Goal: Task Accomplishment & Management: Use online tool/utility

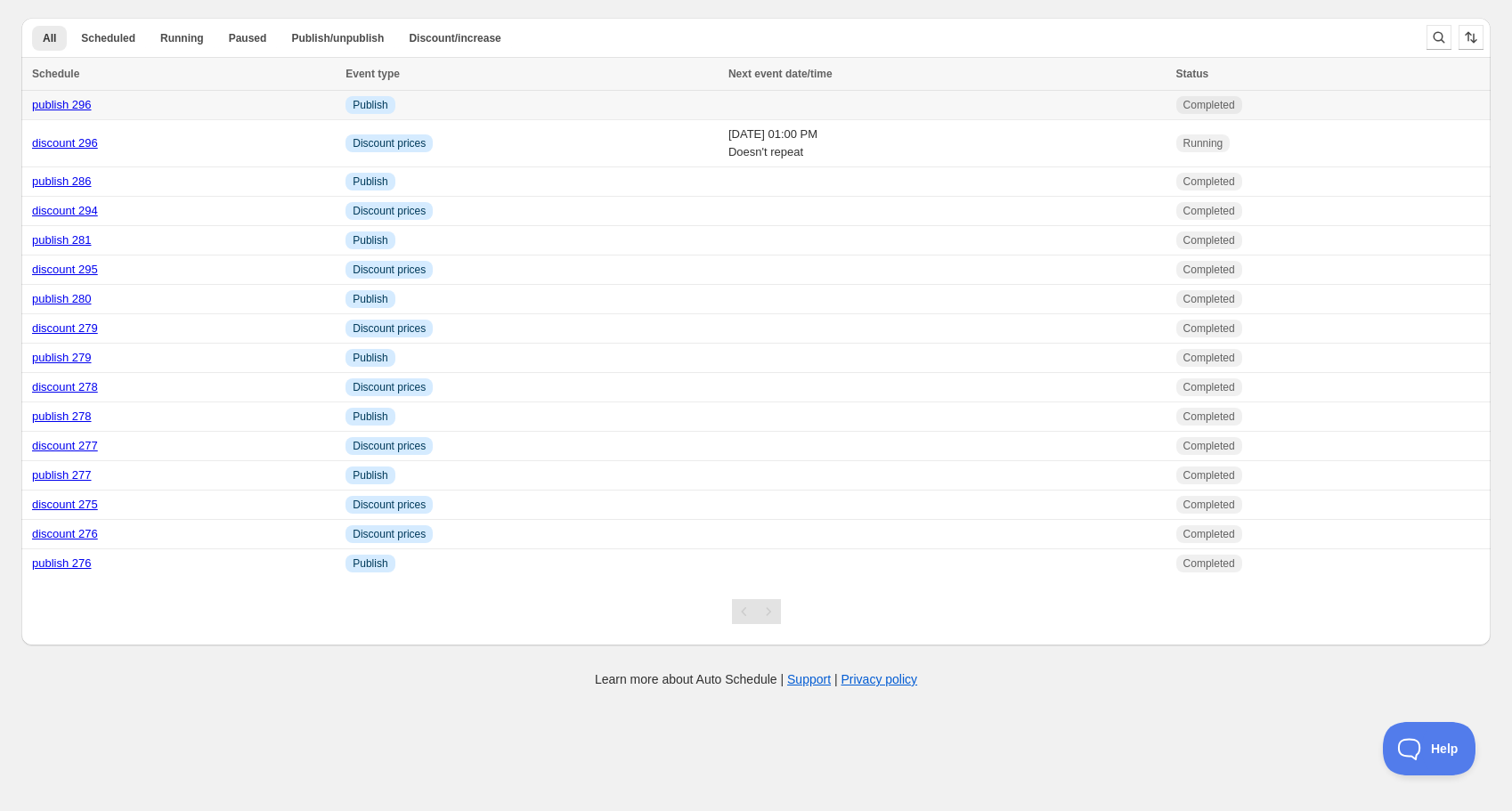
click at [81, 107] on link "publish 296" at bounding box center [62, 104] width 59 height 13
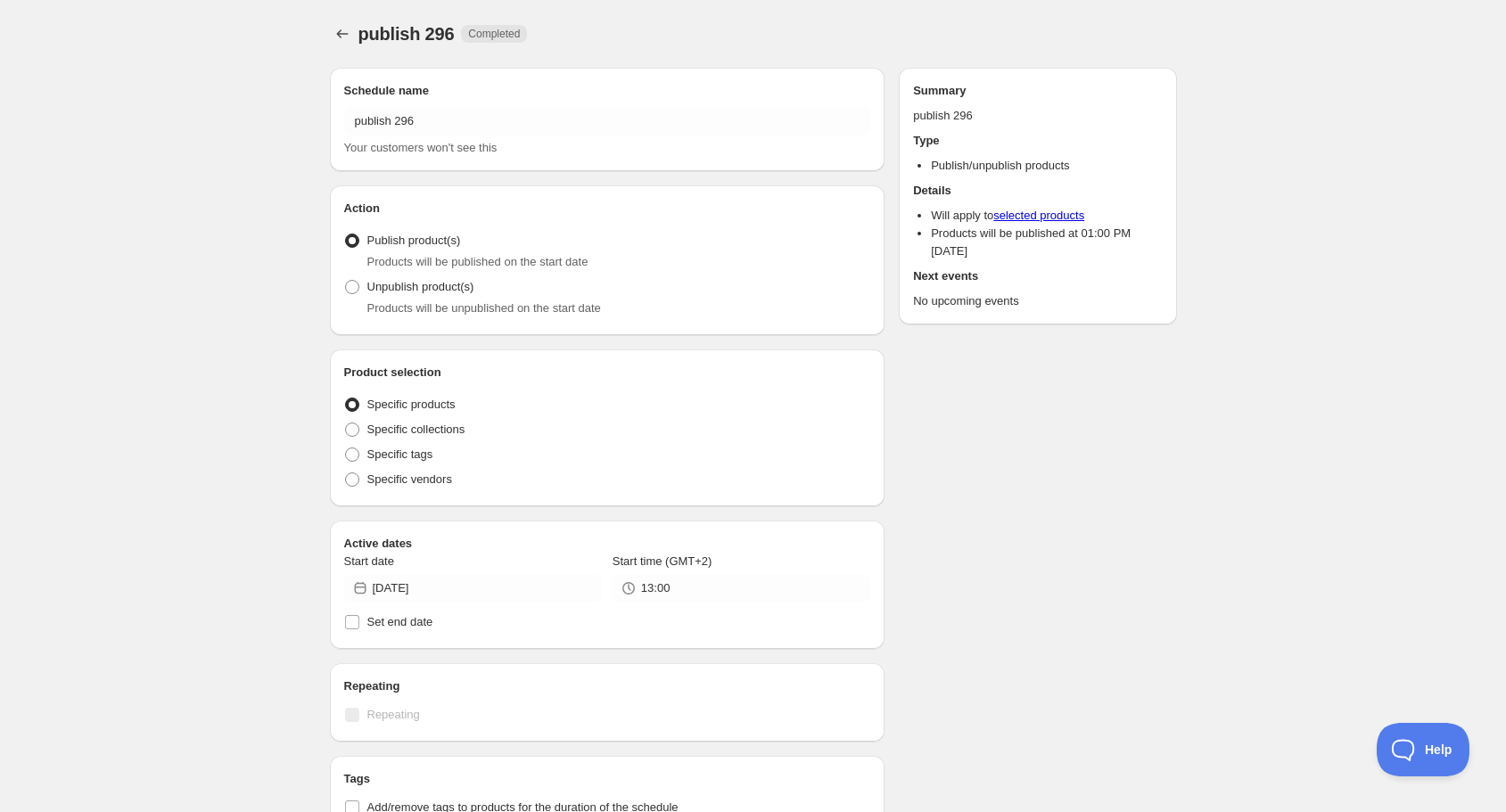
radio input "true"
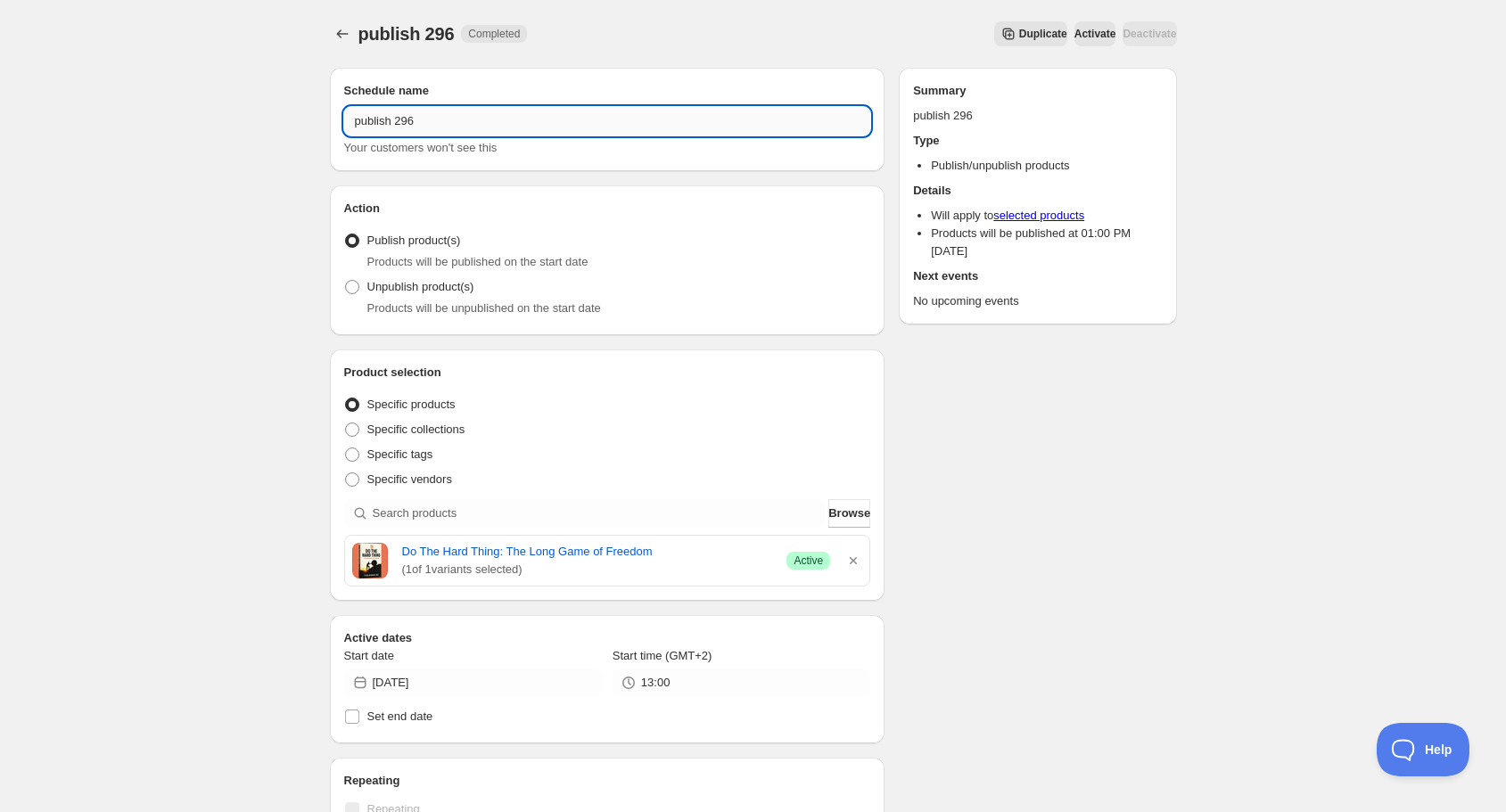
drag, startPoint x: 407, startPoint y: 131, endPoint x: 431, endPoint y: 130, distance: 24.0
click at [431, 130] on input "publish 296" at bounding box center [607, 122] width 527 height 29
type input "publish 297"
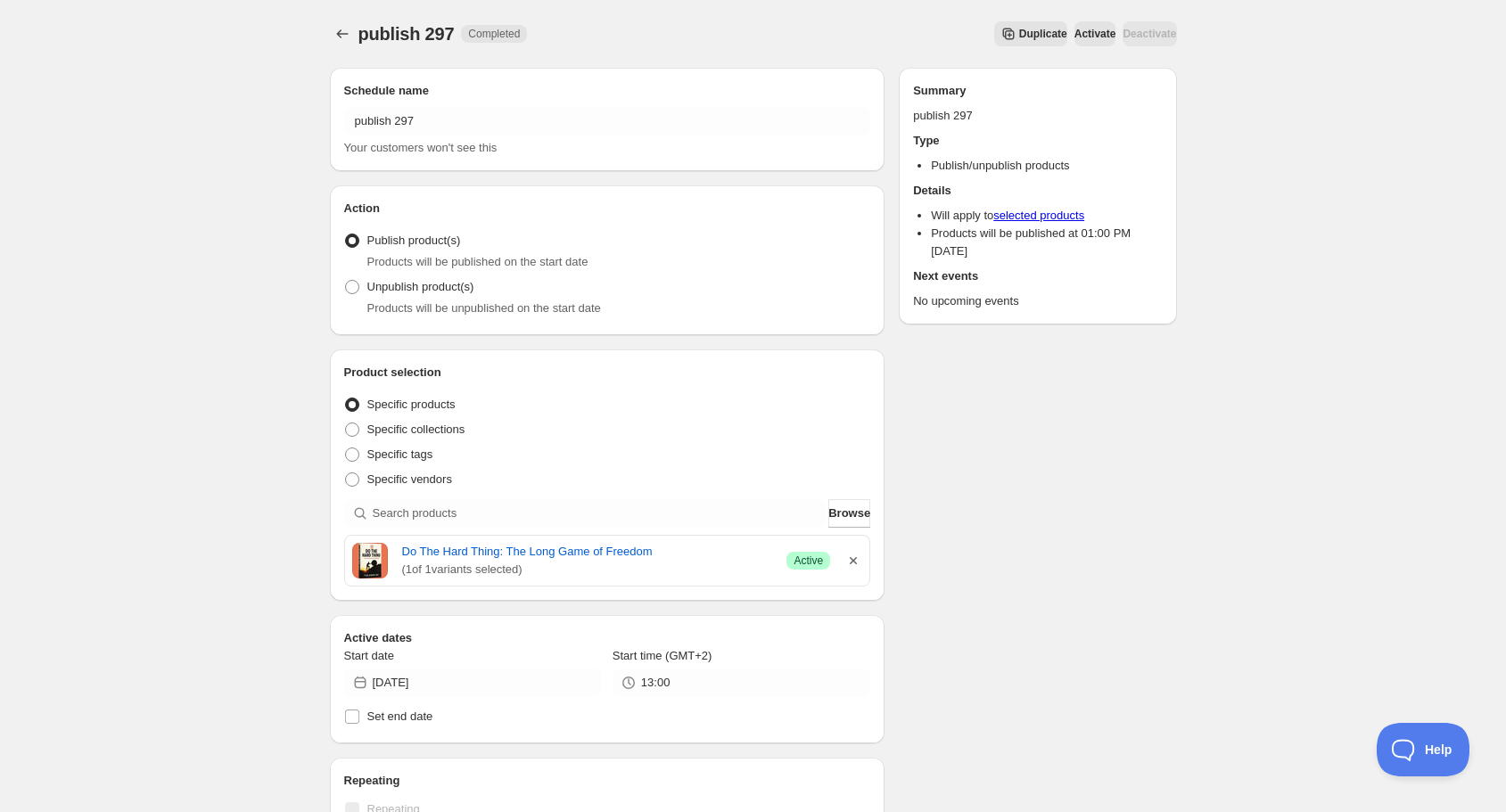
click at [858, 555] on icon "button" at bounding box center [853, 561] width 18 height 18
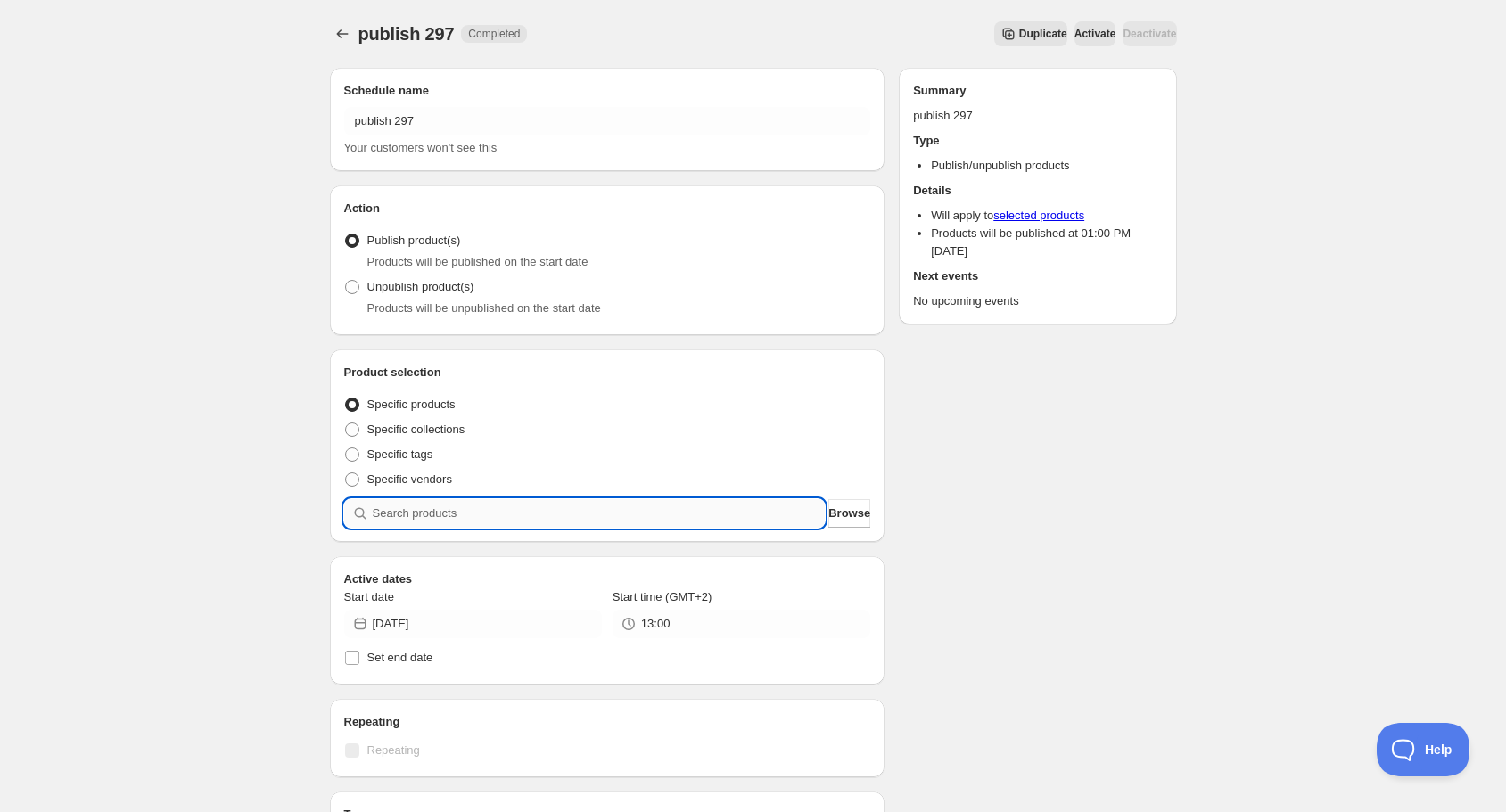
click at [653, 513] on input "search" at bounding box center [599, 514] width 453 height 29
type input "i"
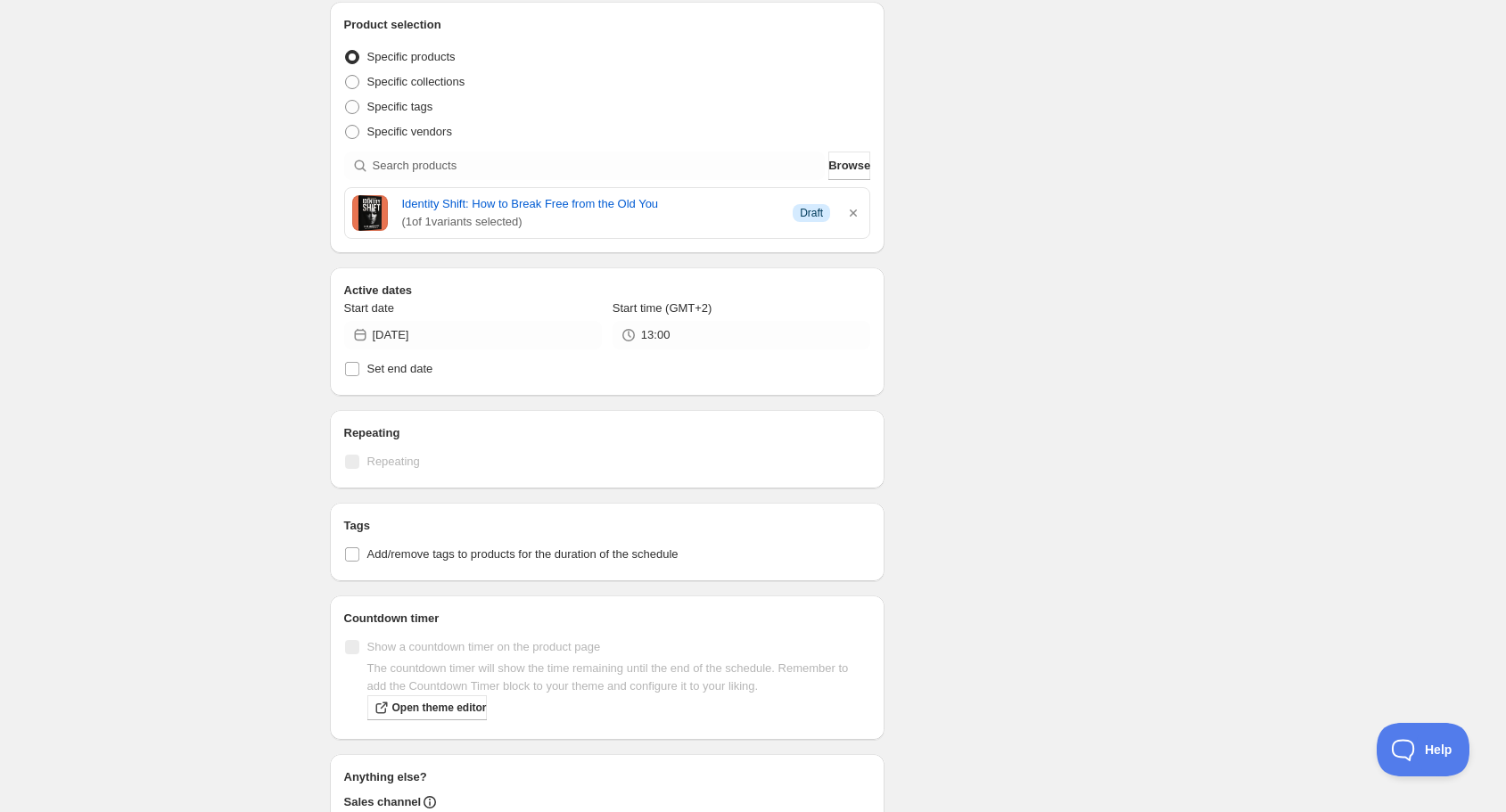
scroll to position [356, 0]
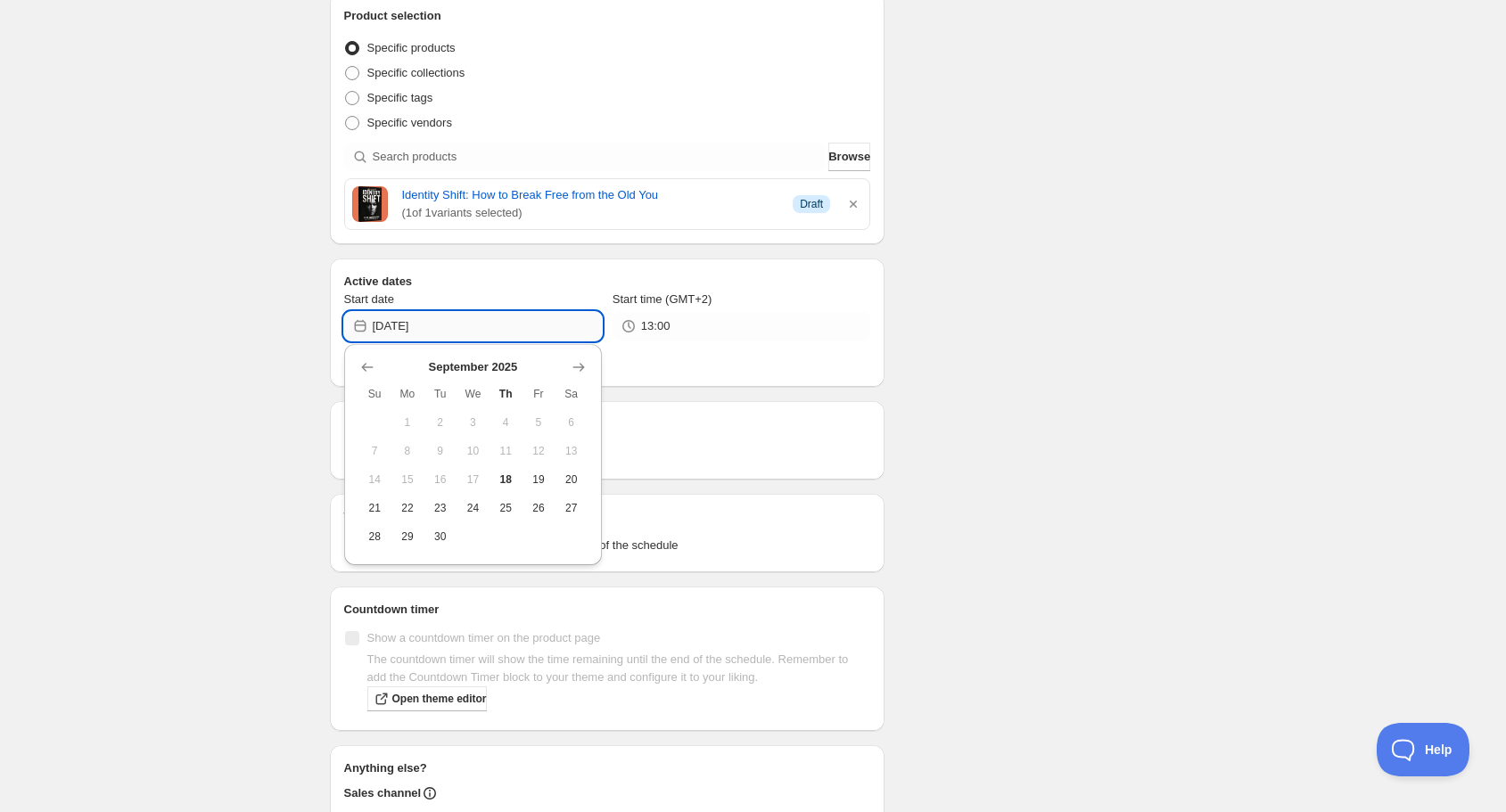
click at [520, 321] on input "[DATE]" at bounding box center [487, 327] width 230 height 29
click at [504, 485] on span "18" at bounding box center [506, 480] width 19 height 14
type input "[DATE]"
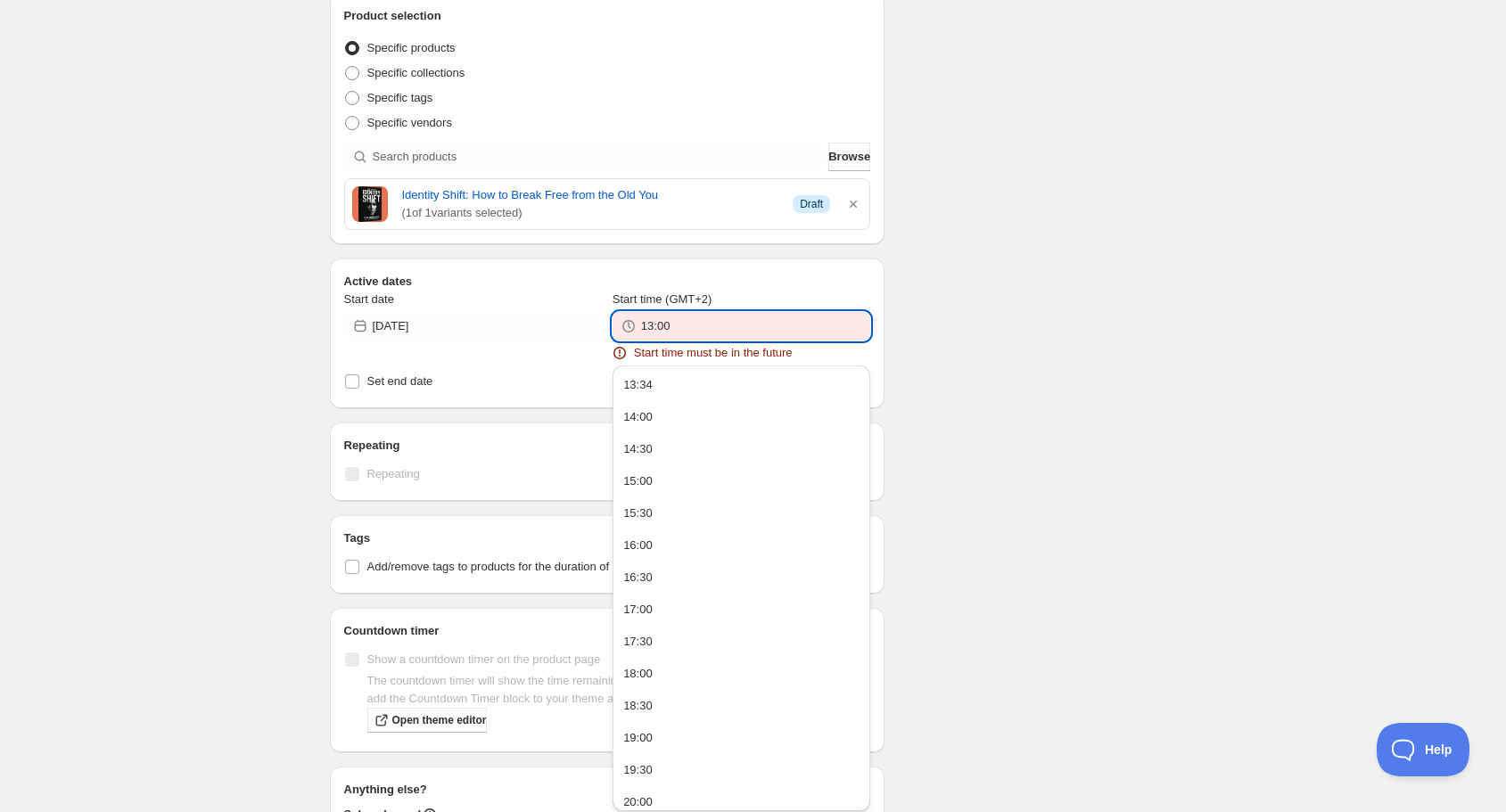
click at [672, 322] on input "13:00" at bounding box center [755, 327] width 230 height 29
click at [684, 487] on button "15:00" at bounding box center [741, 482] width 247 height 29
type input "15:00"
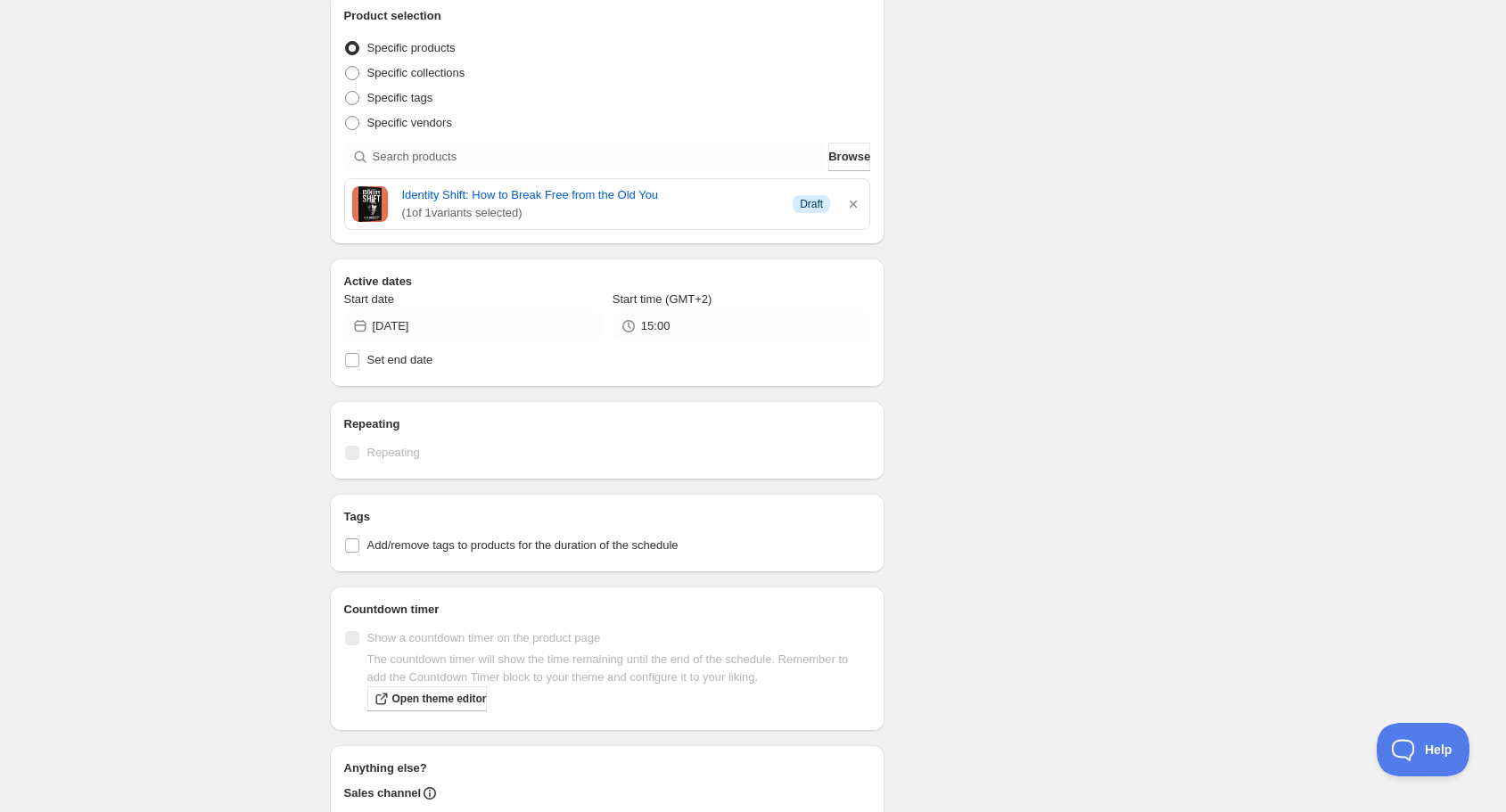
click at [1009, 505] on div "Schedule name publish 297 Your customers won't see this Action Action Publish p…" at bounding box center [746, 725] width 861 height 2056
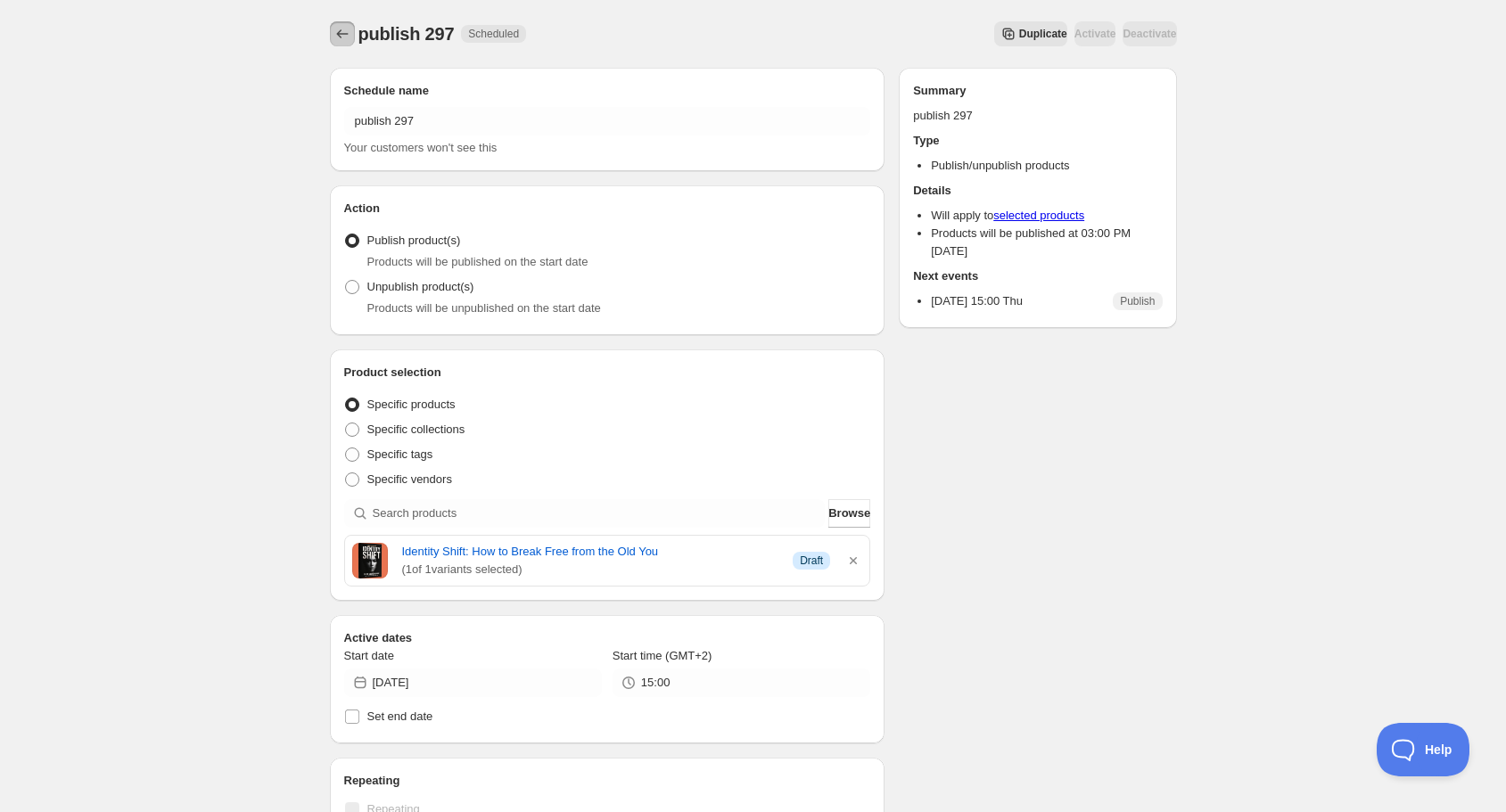
click at [334, 30] on icon "Schedules" at bounding box center [342, 34] width 18 height 18
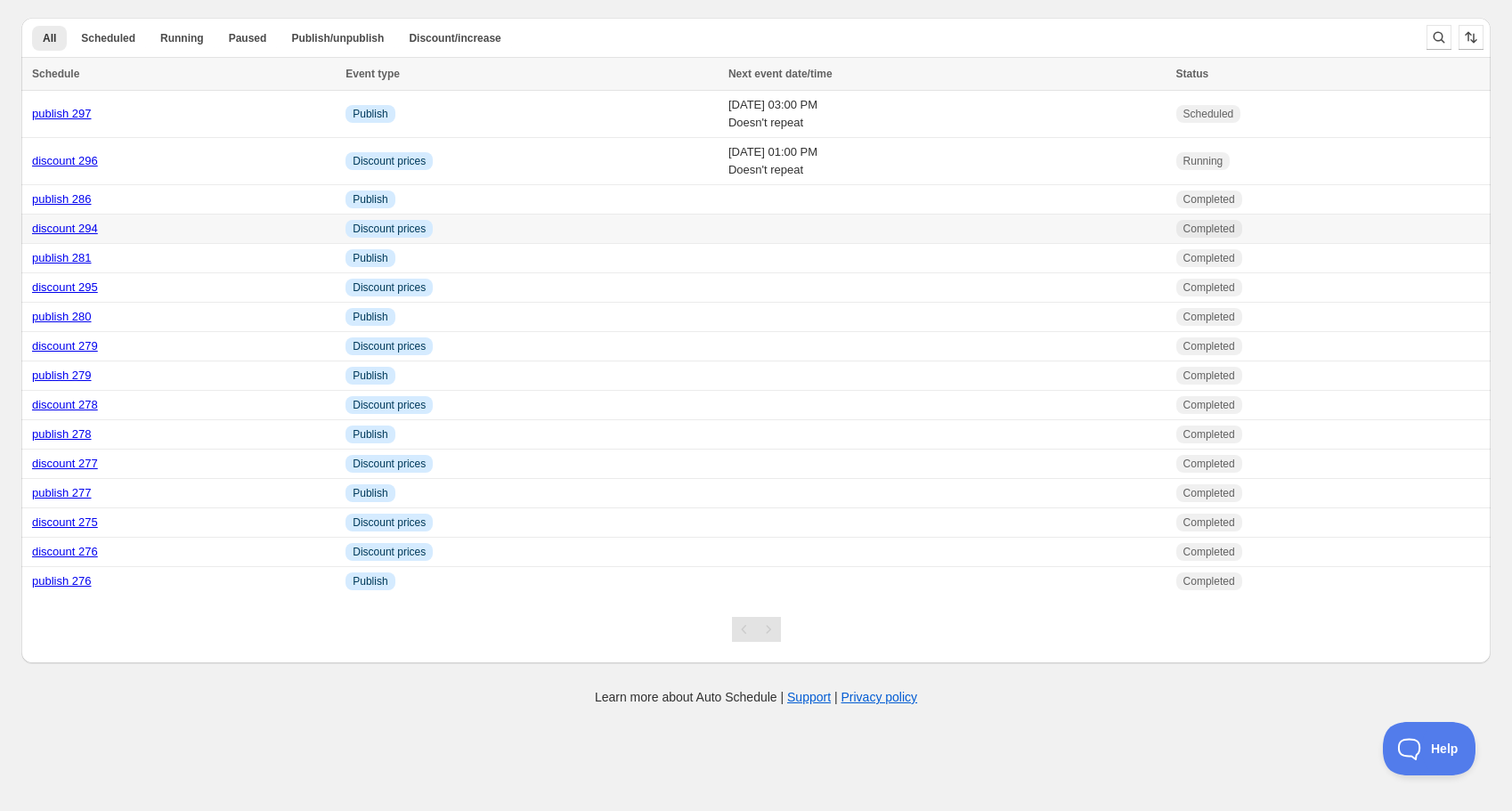
click at [84, 231] on link "discount 294" at bounding box center [65, 228] width 66 height 13
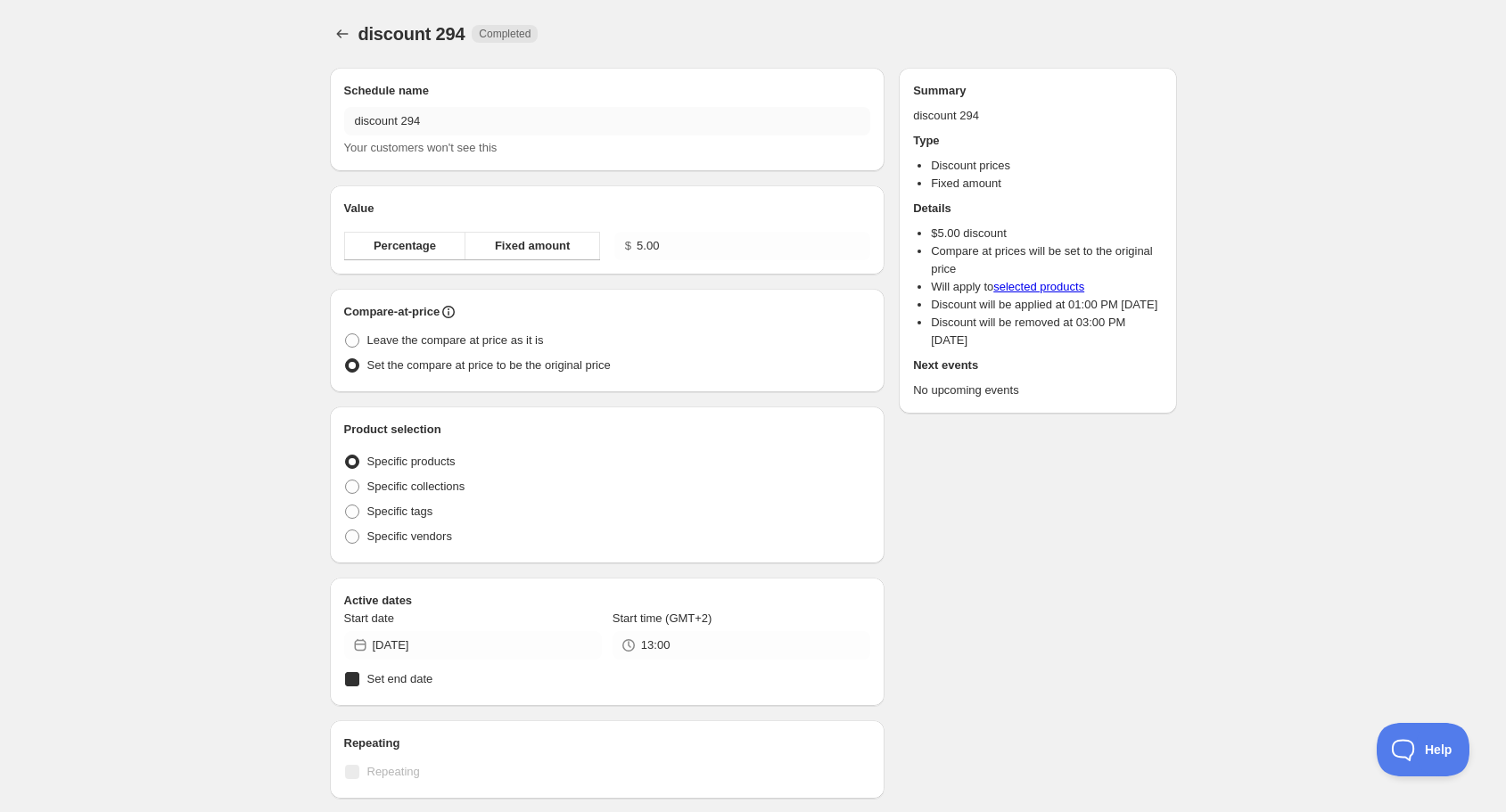
radio input "true"
checkbox input "true"
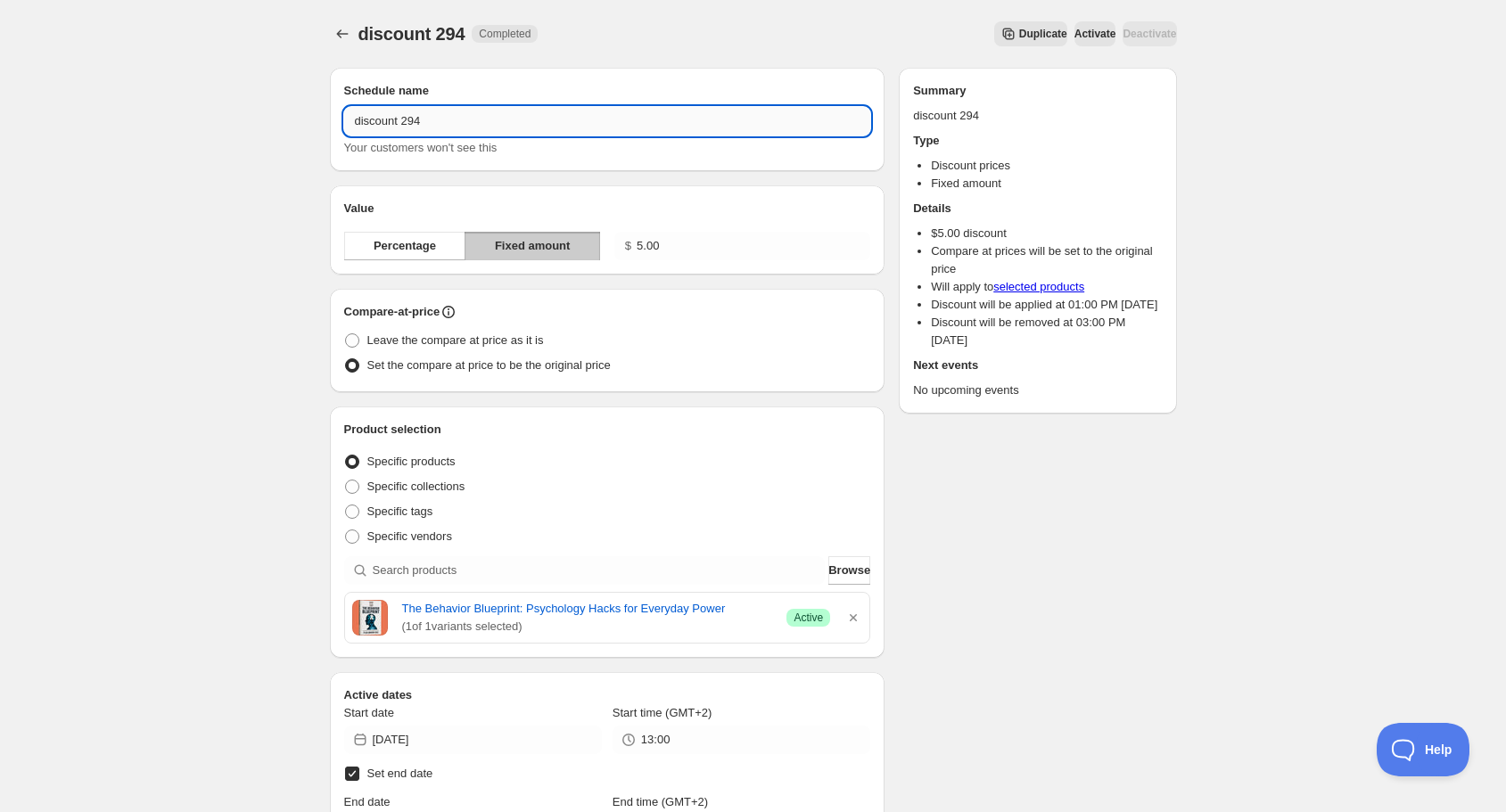
drag, startPoint x: 414, startPoint y: 124, endPoint x: 440, endPoint y: 119, distance: 26.5
click at [443, 124] on input "discount 294" at bounding box center [607, 122] width 527 height 29
type input "discount 297"
click at [856, 619] on icon "button" at bounding box center [853, 618] width 7 height 7
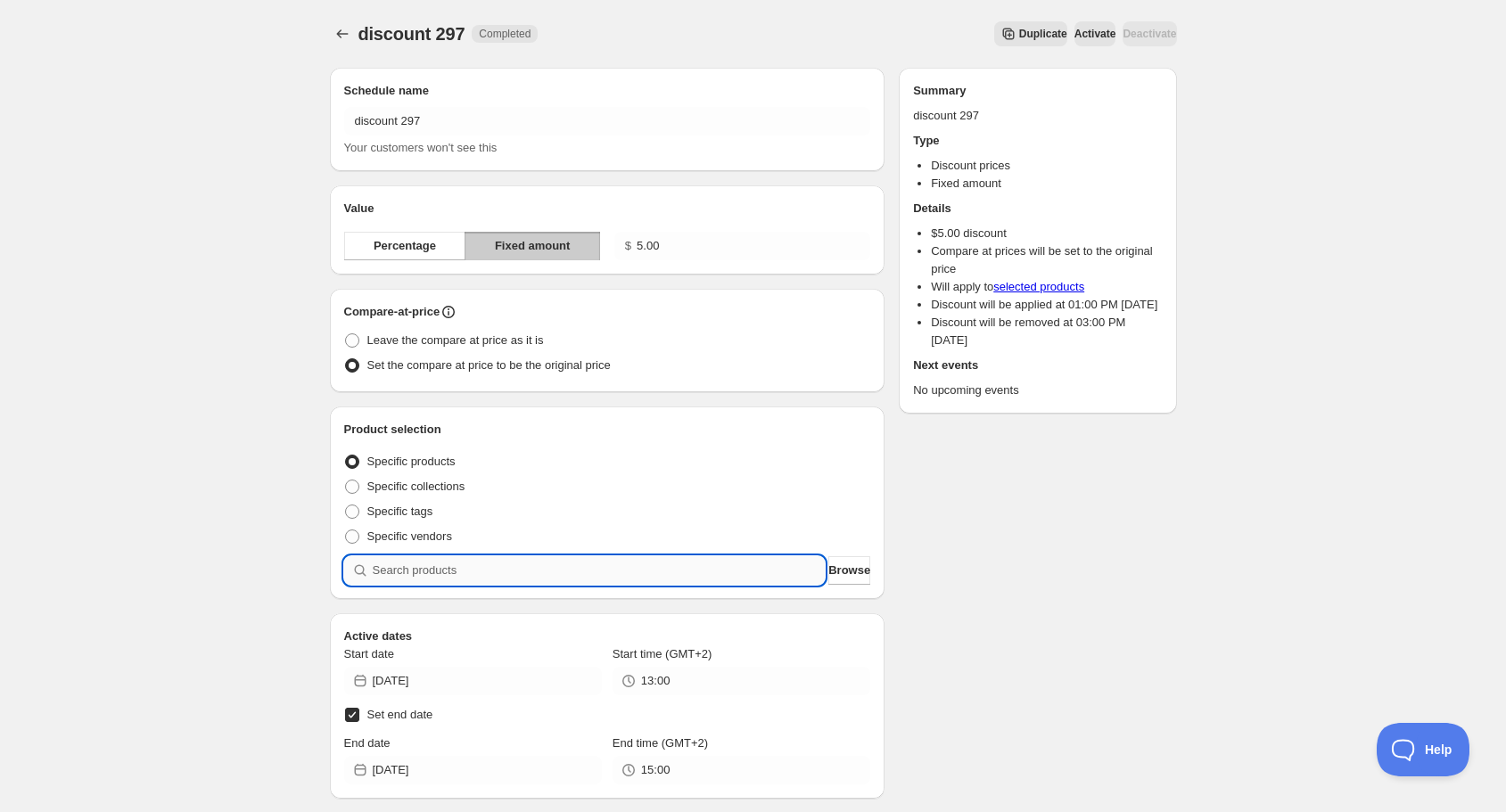
click at [615, 576] on input "search" at bounding box center [599, 571] width 453 height 29
type input "/"
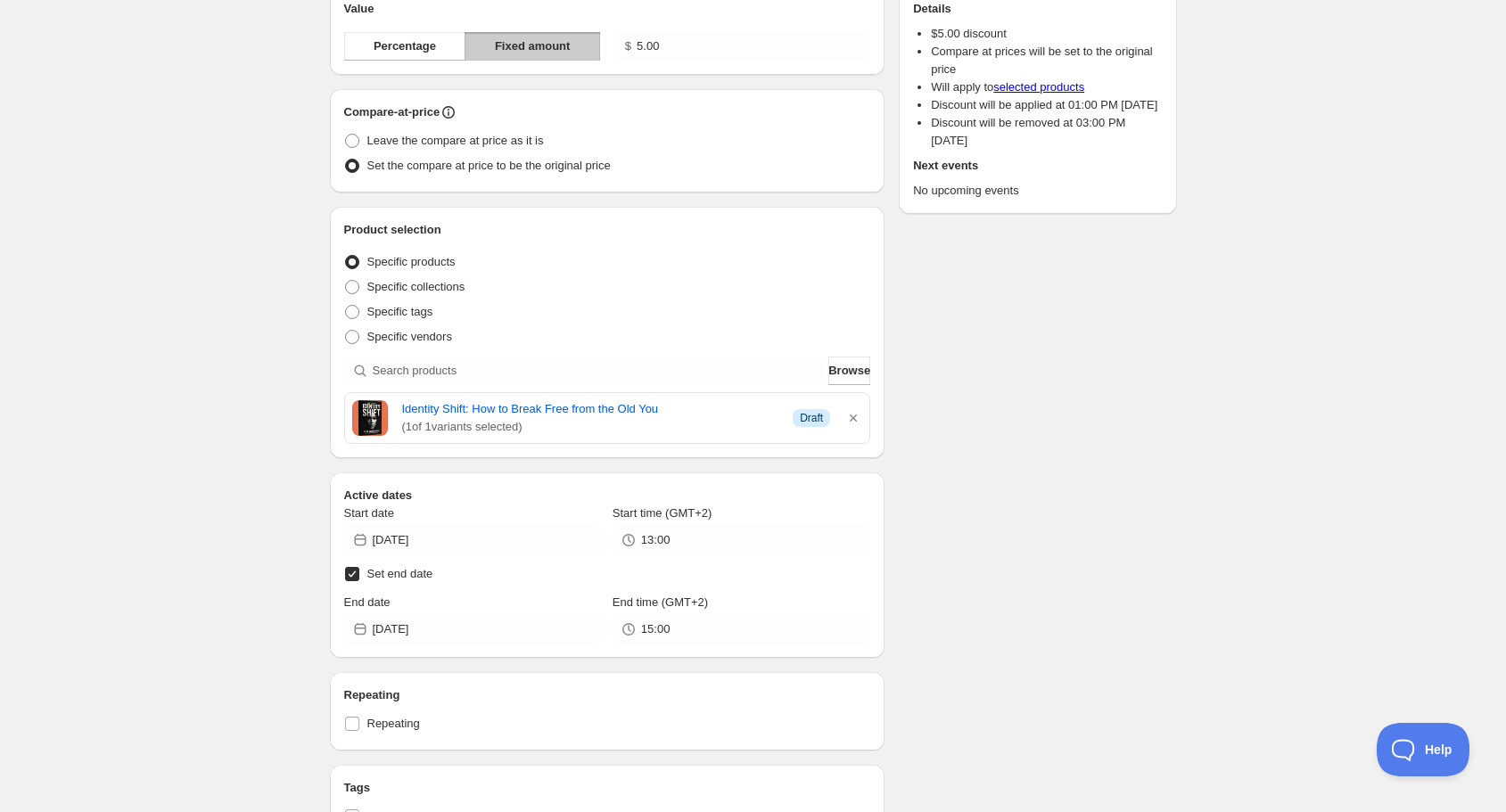
scroll to position [214, 0]
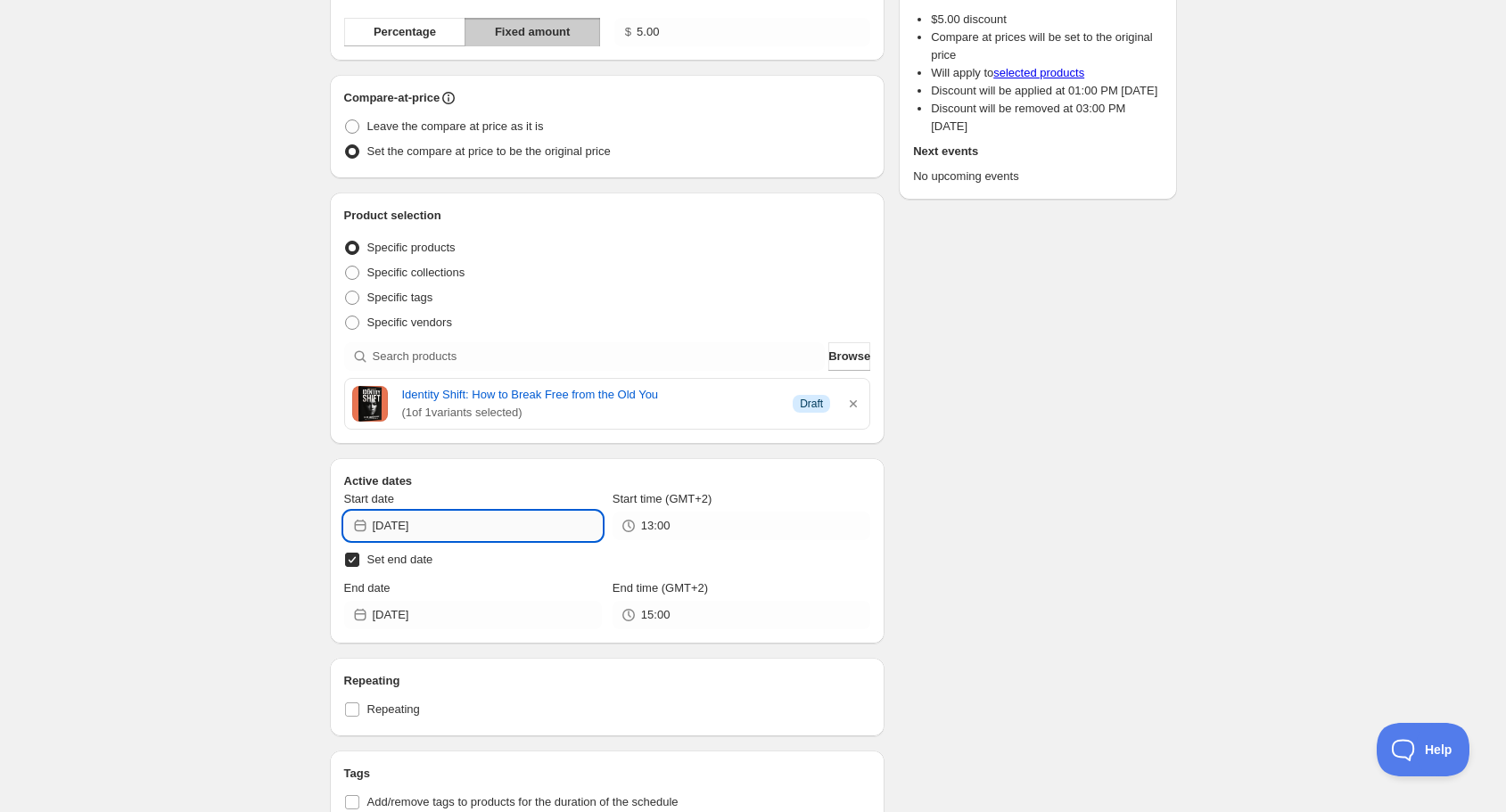
click at [467, 528] on input "[DATE]" at bounding box center [487, 526] width 230 height 29
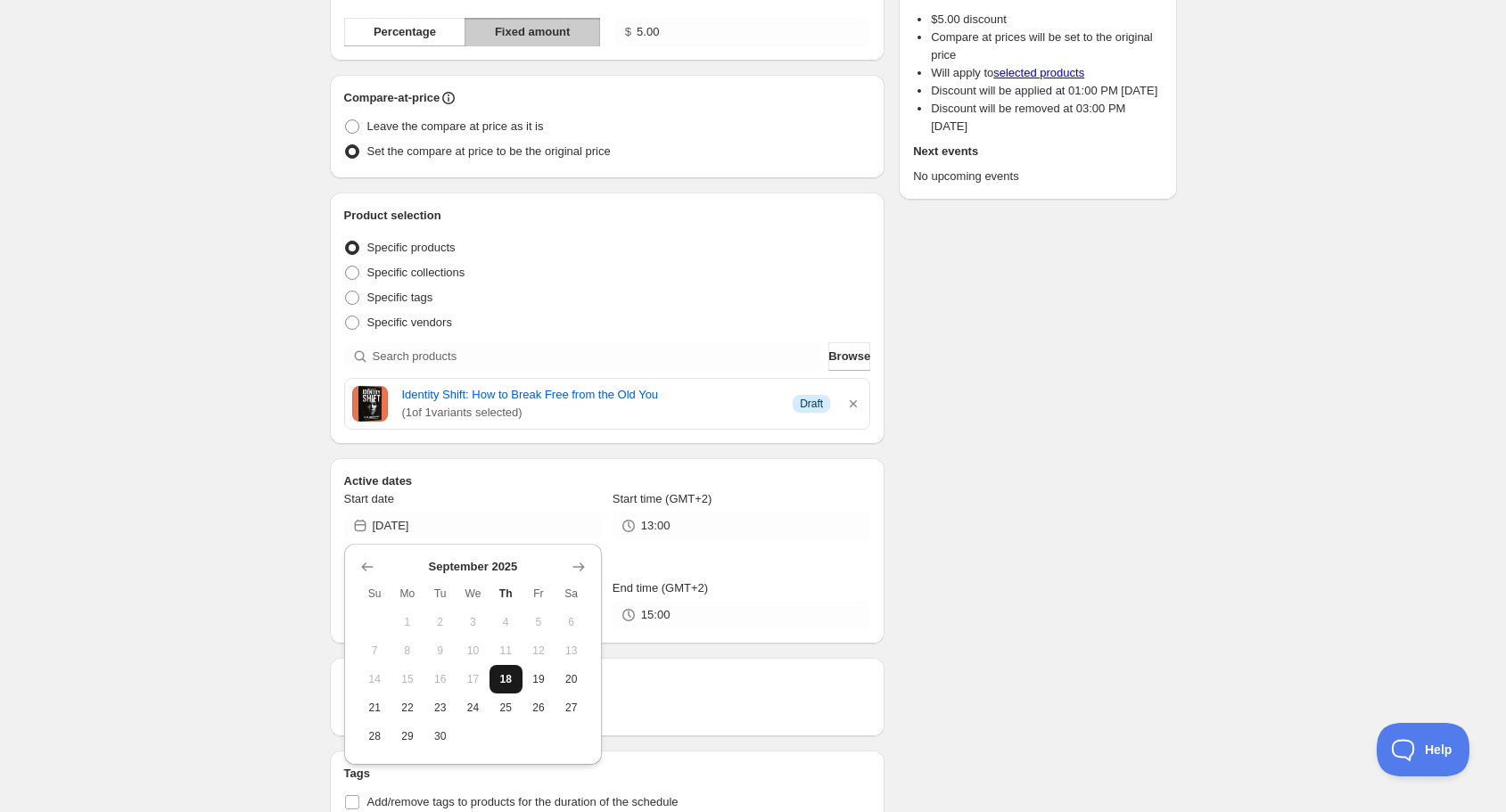
click at [508, 679] on span "18" at bounding box center [506, 680] width 19 height 14
type input "[DATE]"
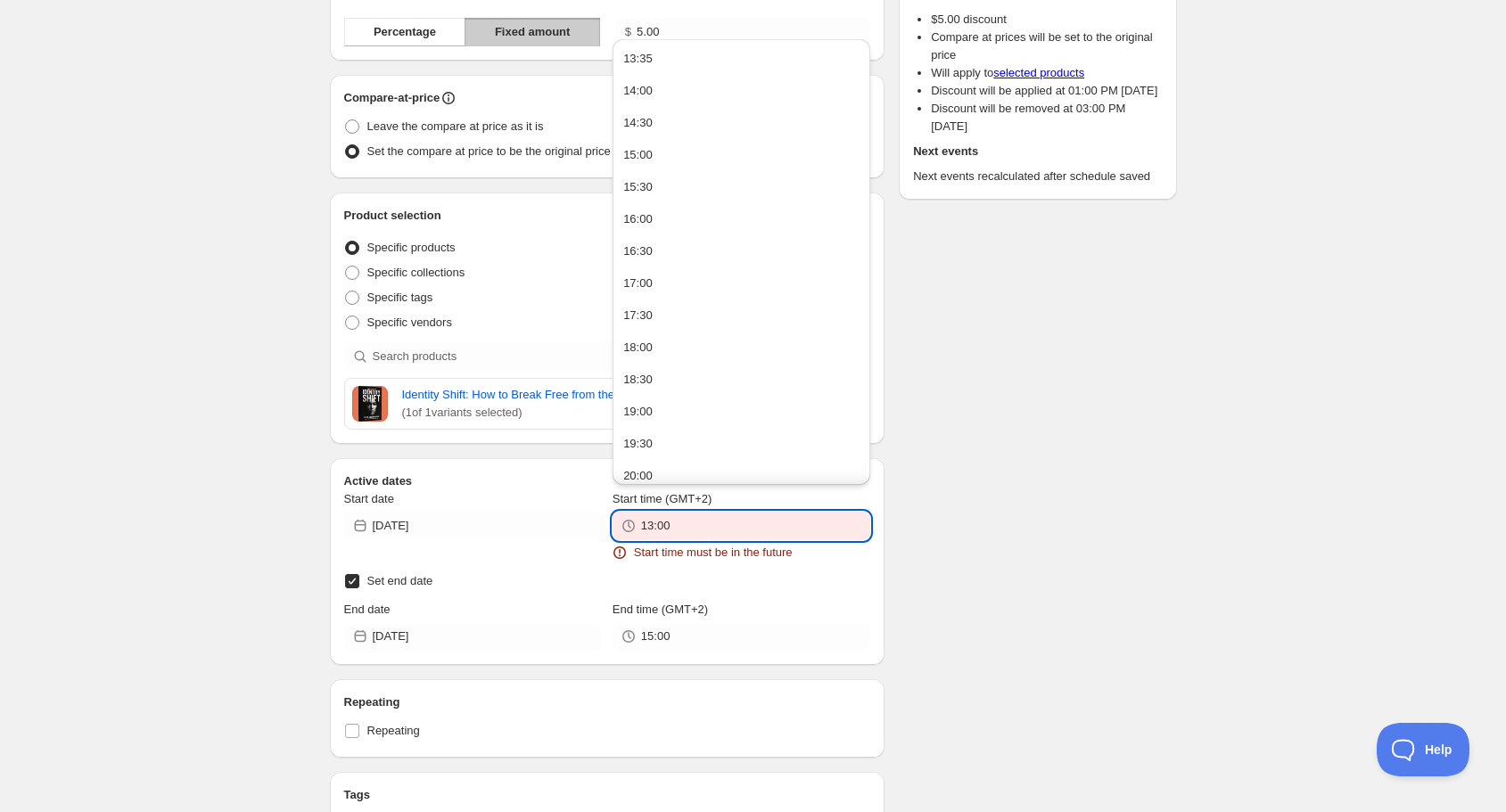
click at [663, 529] on input "13:00" at bounding box center [755, 526] width 230 height 29
click at [675, 526] on input "13:00" at bounding box center [755, 526] width 230 height 29
click at [641, 527] on input "13:00" at bounding box center [755, 526] width 230 height 29
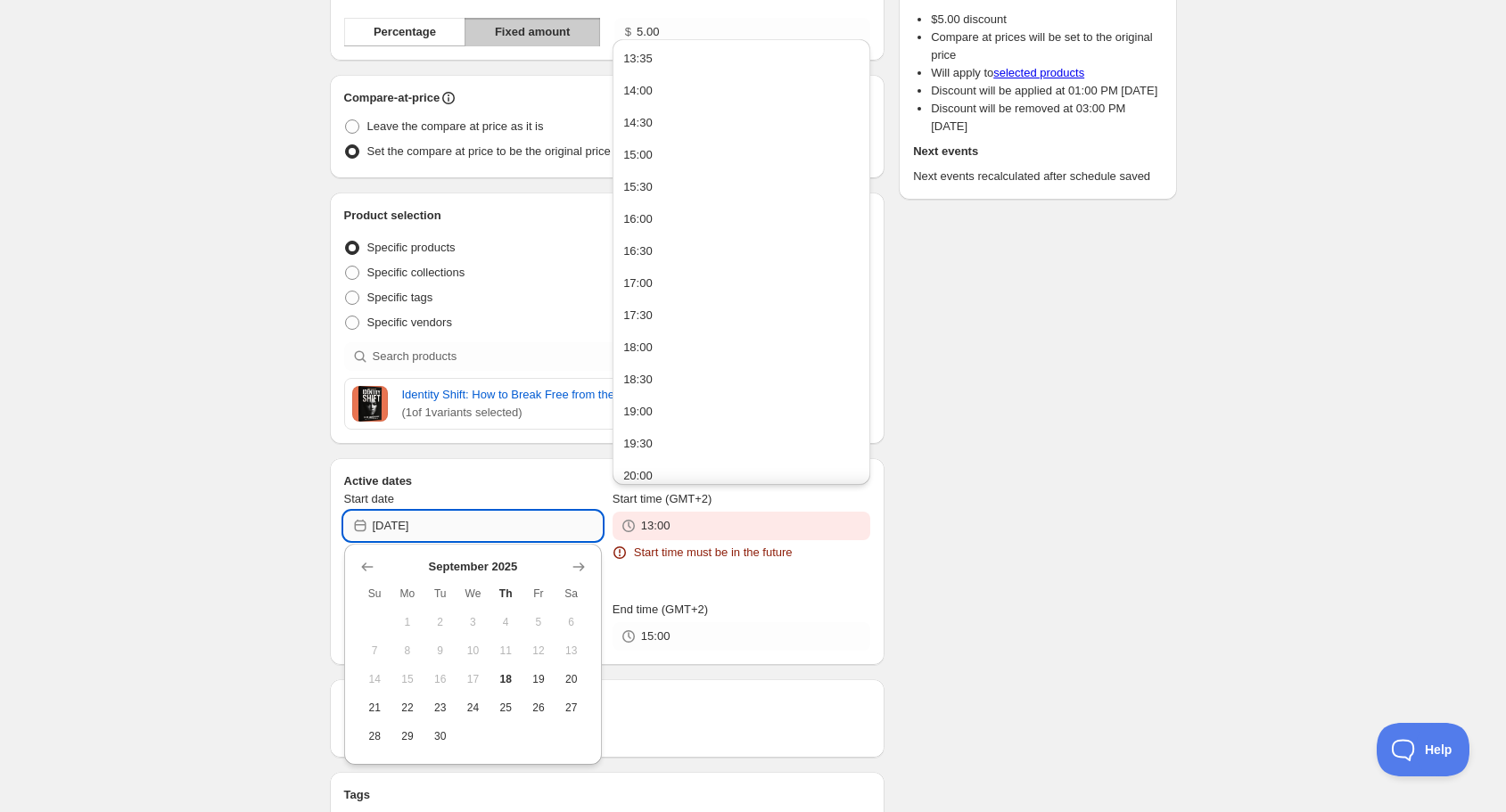
click at [538, 524] on input "[DATE]" at bounding box center [487, 526] width 230 height 29
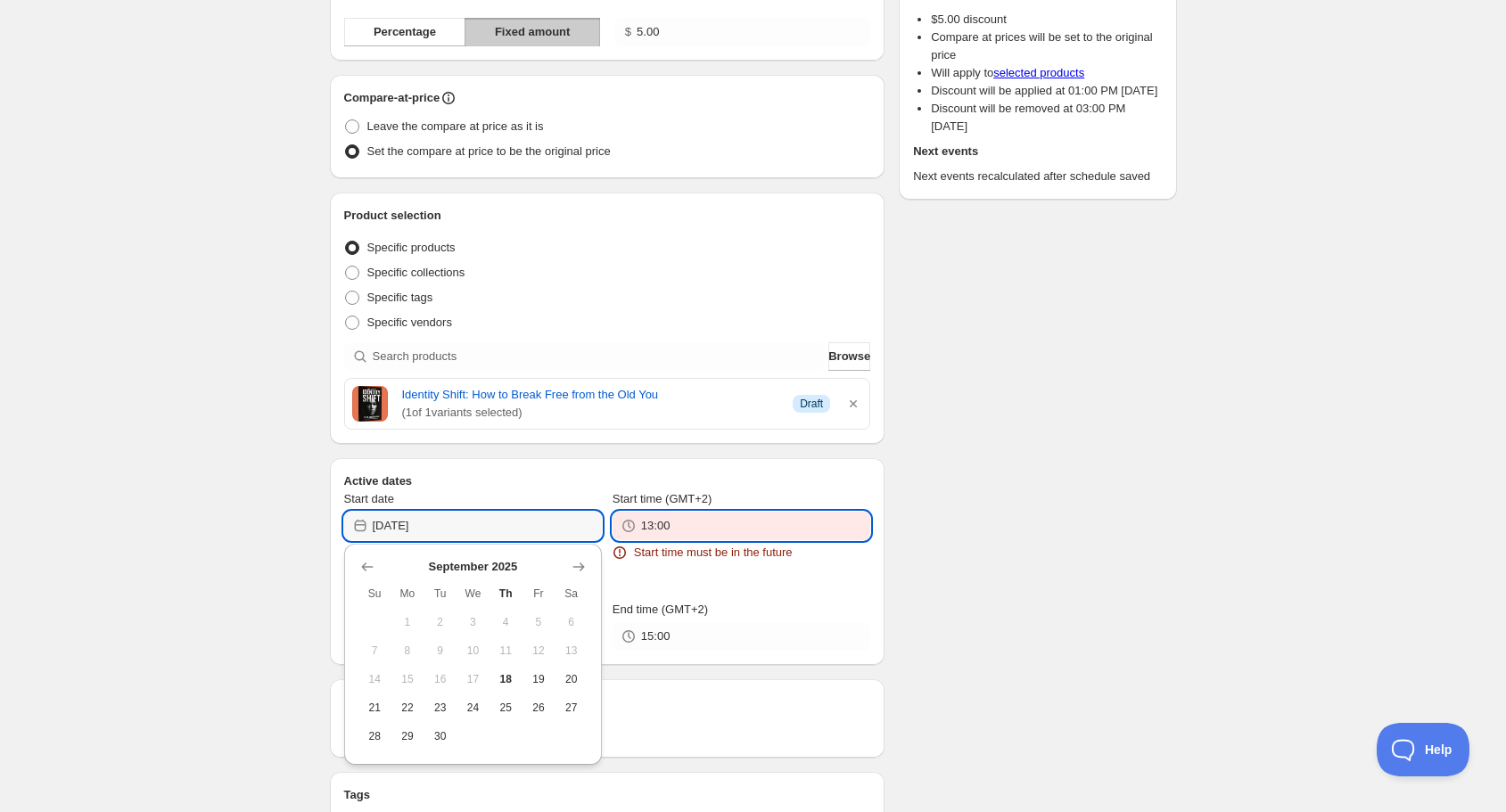
click at [683, 528] on input "13:00" at bounding box center [755, 526] width 230 height 29
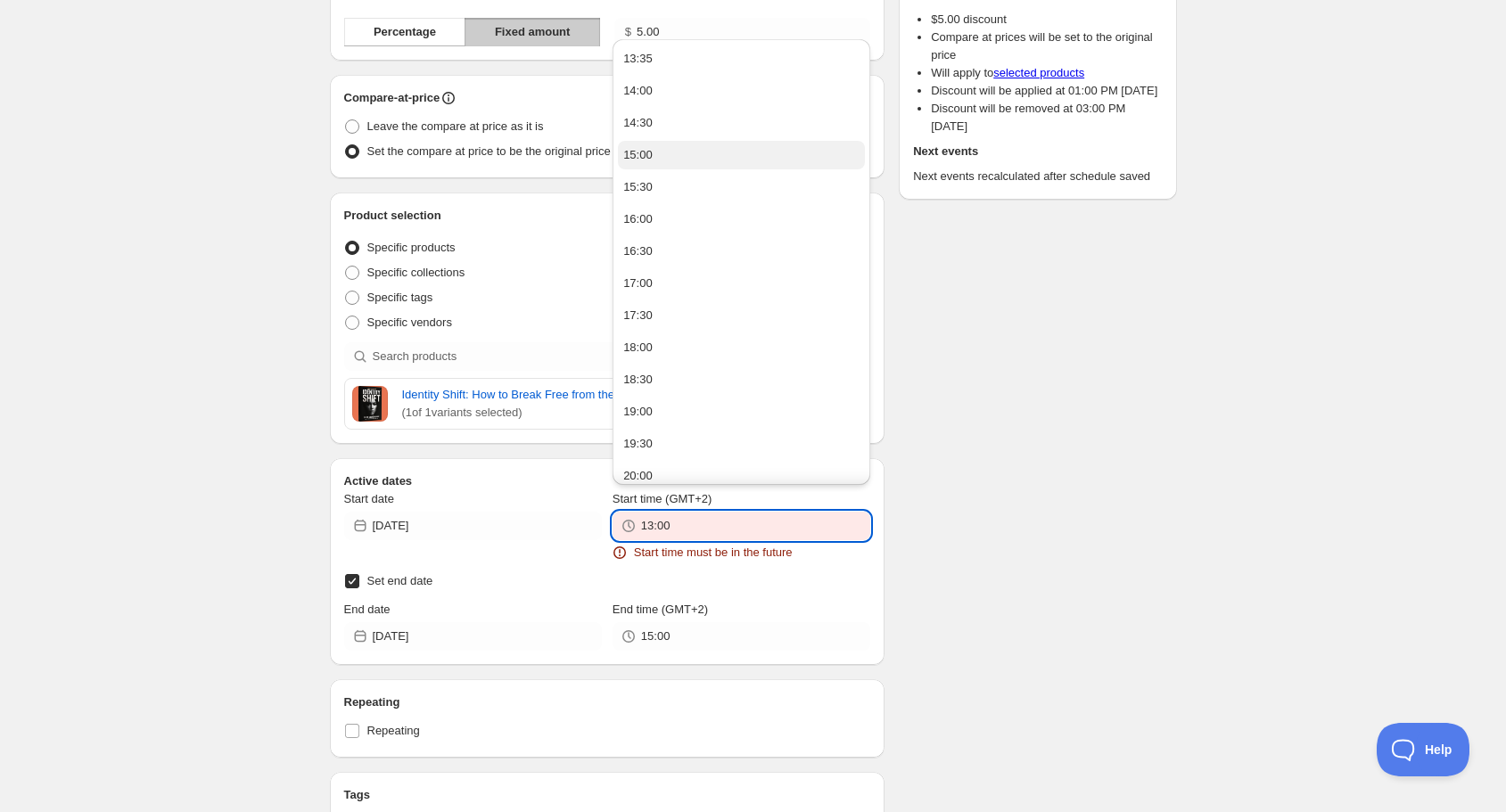
click at [661, 155] on button "15:00" at bounding box center [741, 155] width 247 height 29
type input "15:00"
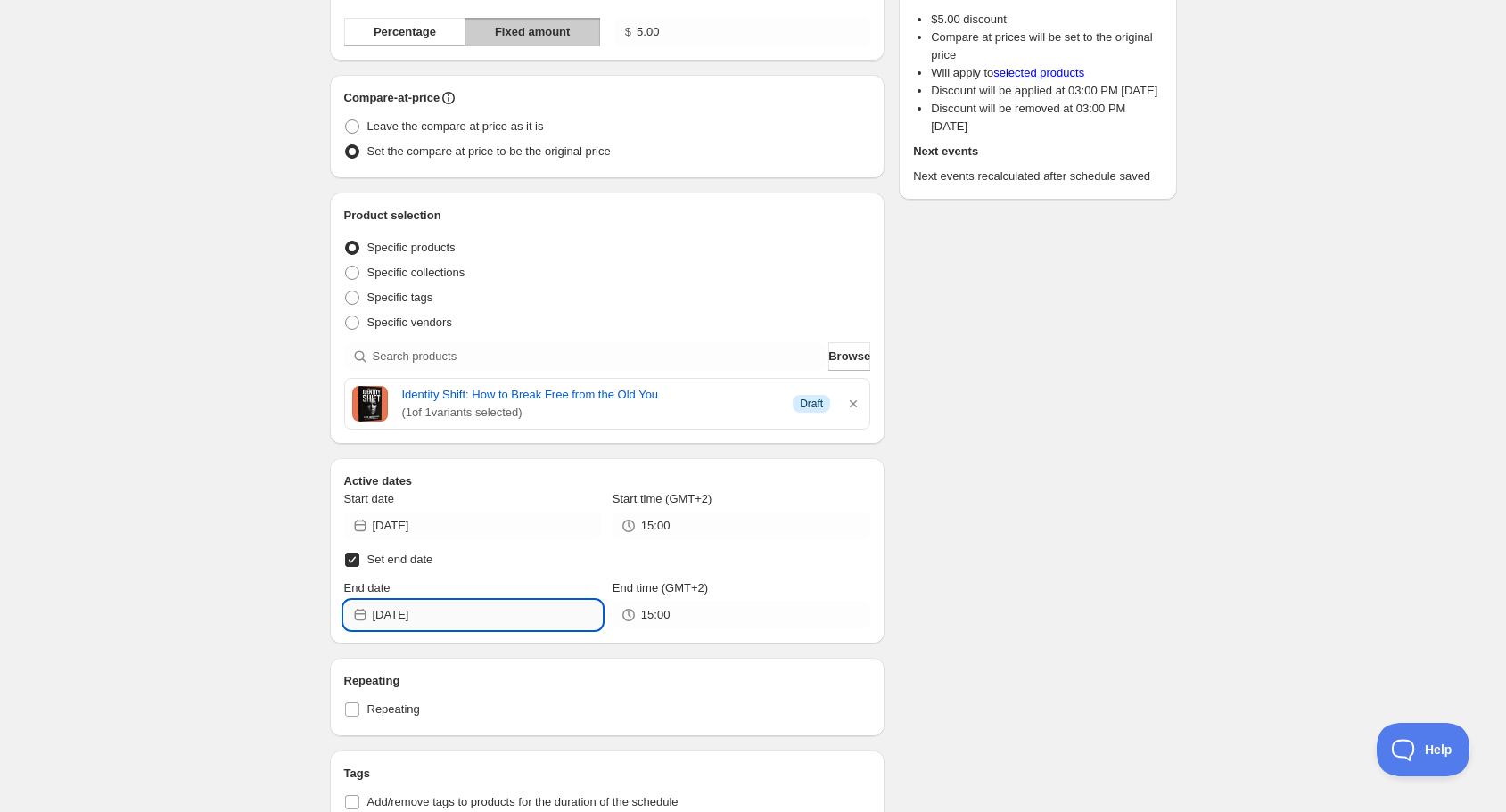
click at [488, 611] on input "[DATE]" at bounding box center [487, 615] width 230 height 29
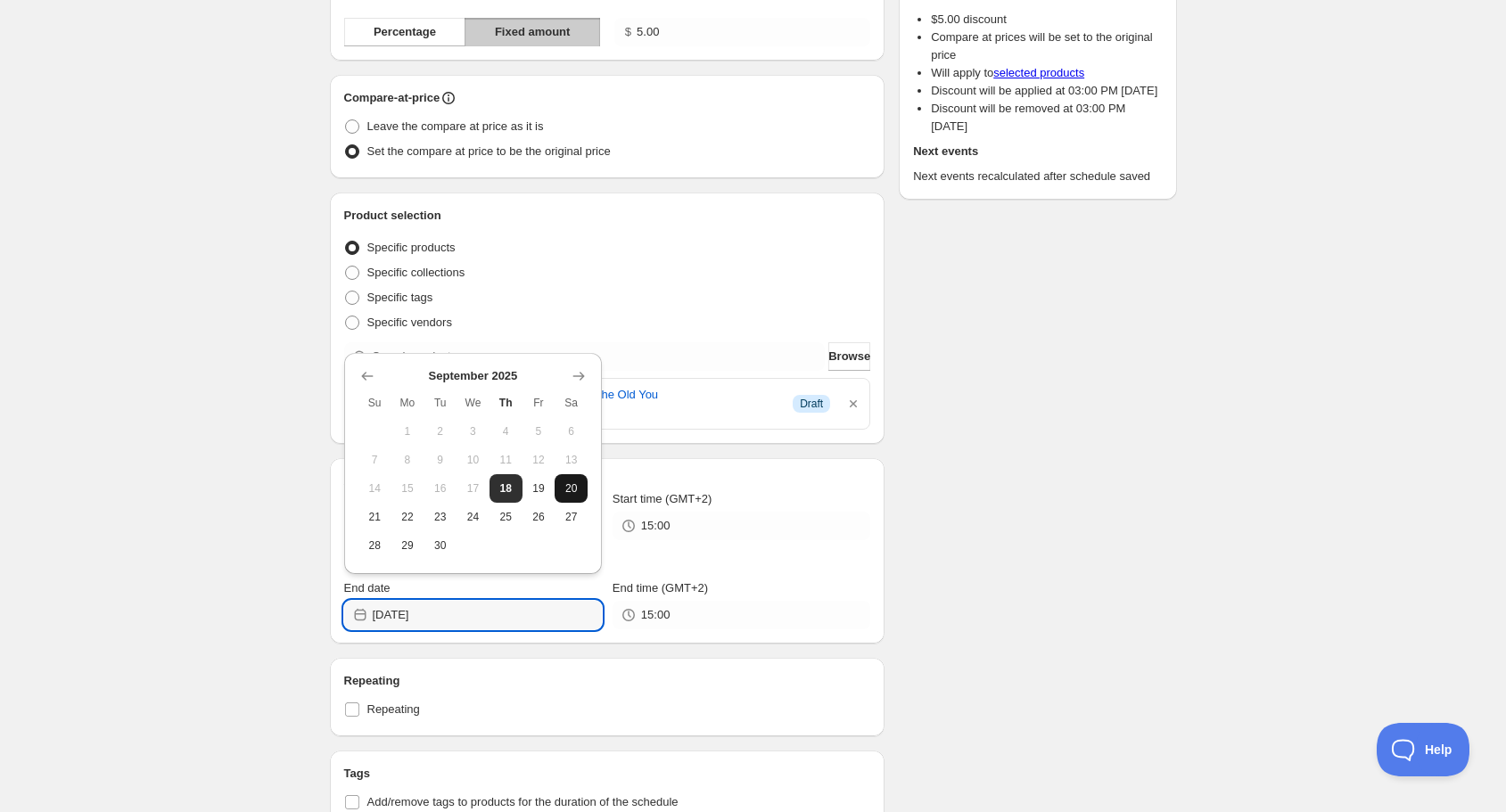
click at [575, 483] on span "20" at bounding box center [571, 489] width 19 height 14
type input "[DATE]"
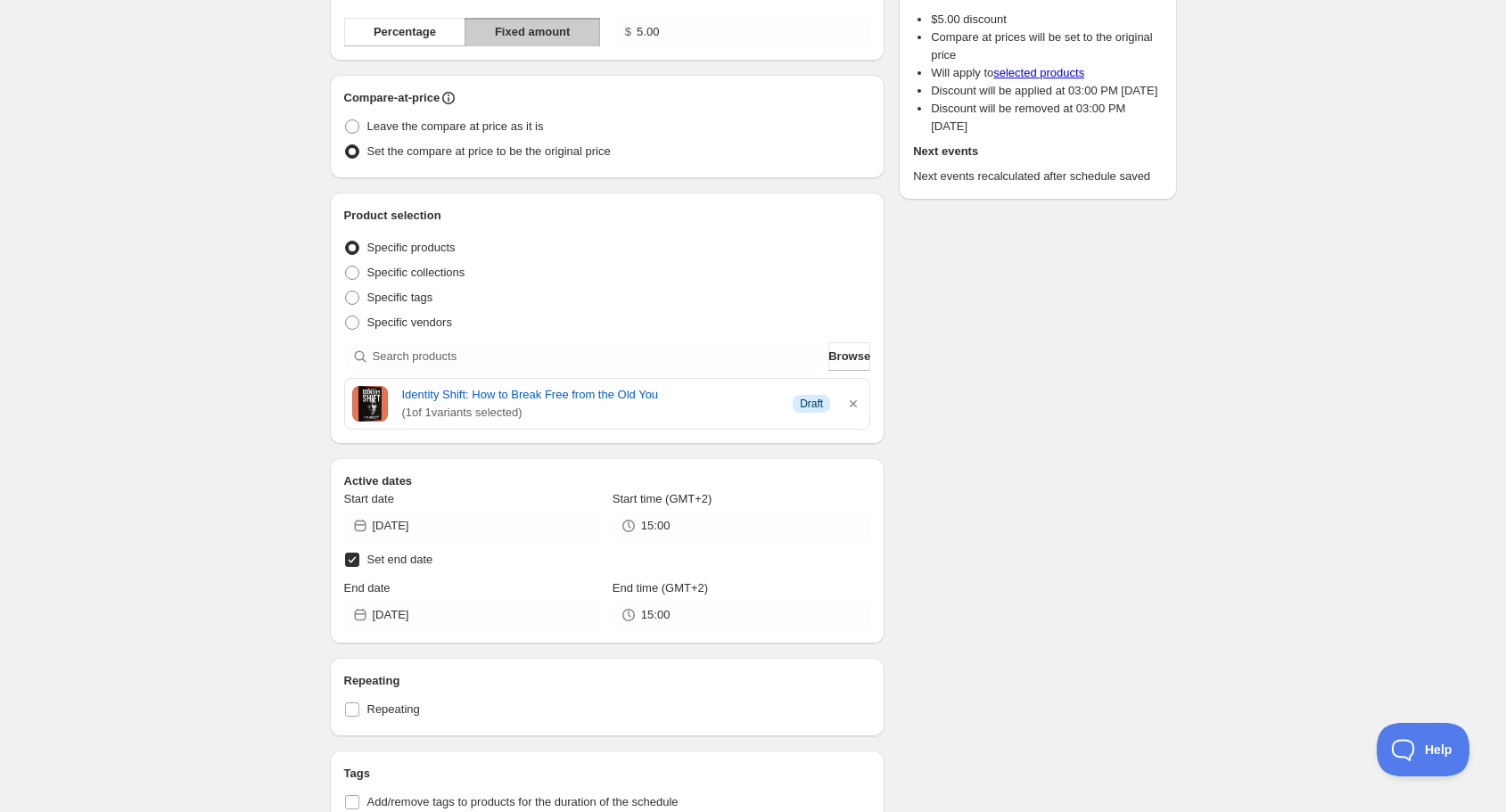
click at [1013, 631] on div "Schedule name discount 297 Your customers won't see this Value Percentage Fixed…" at bounding box center [746, 821] width 861 height 1963
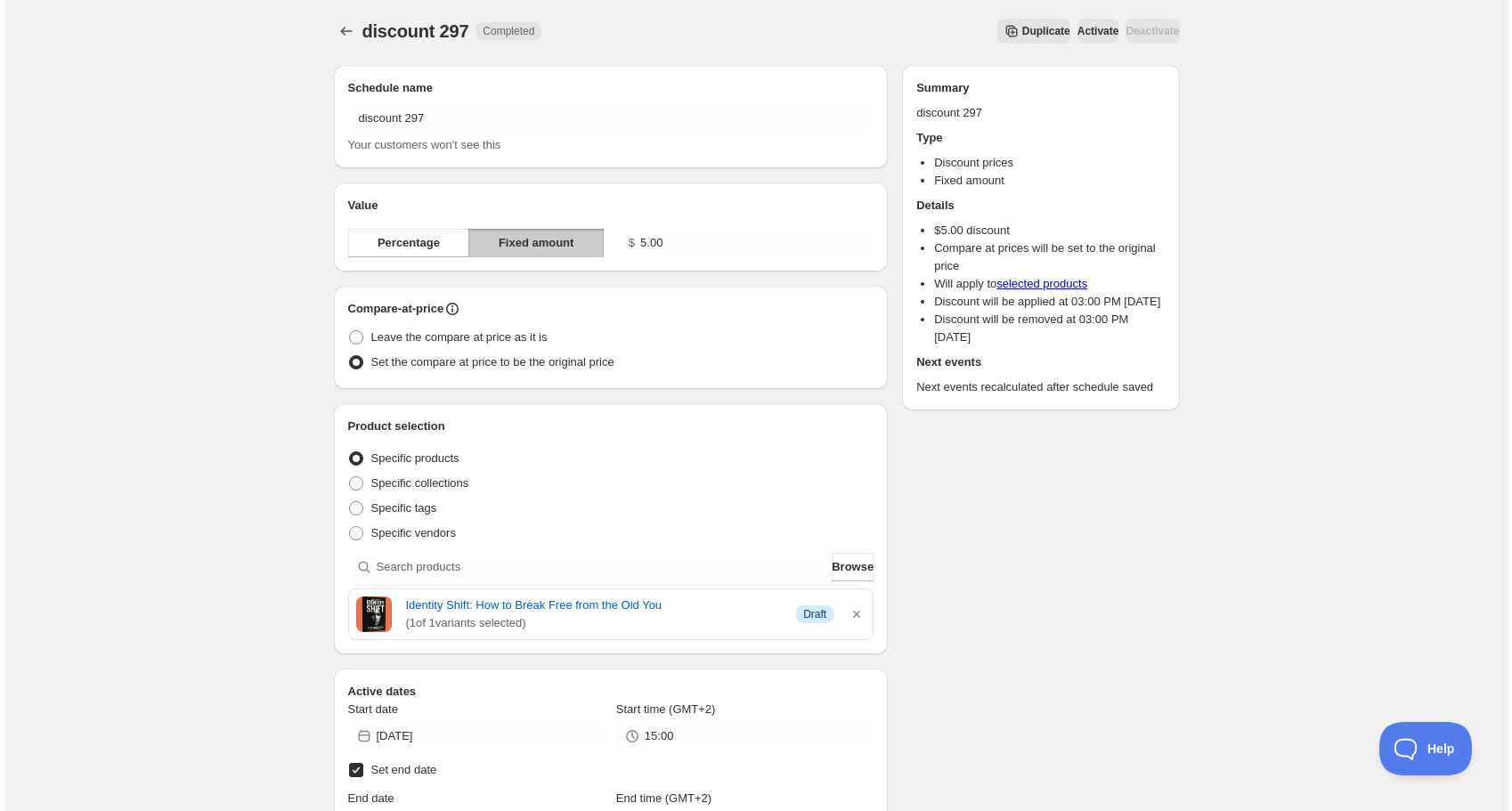
scroll to position [0, 0]
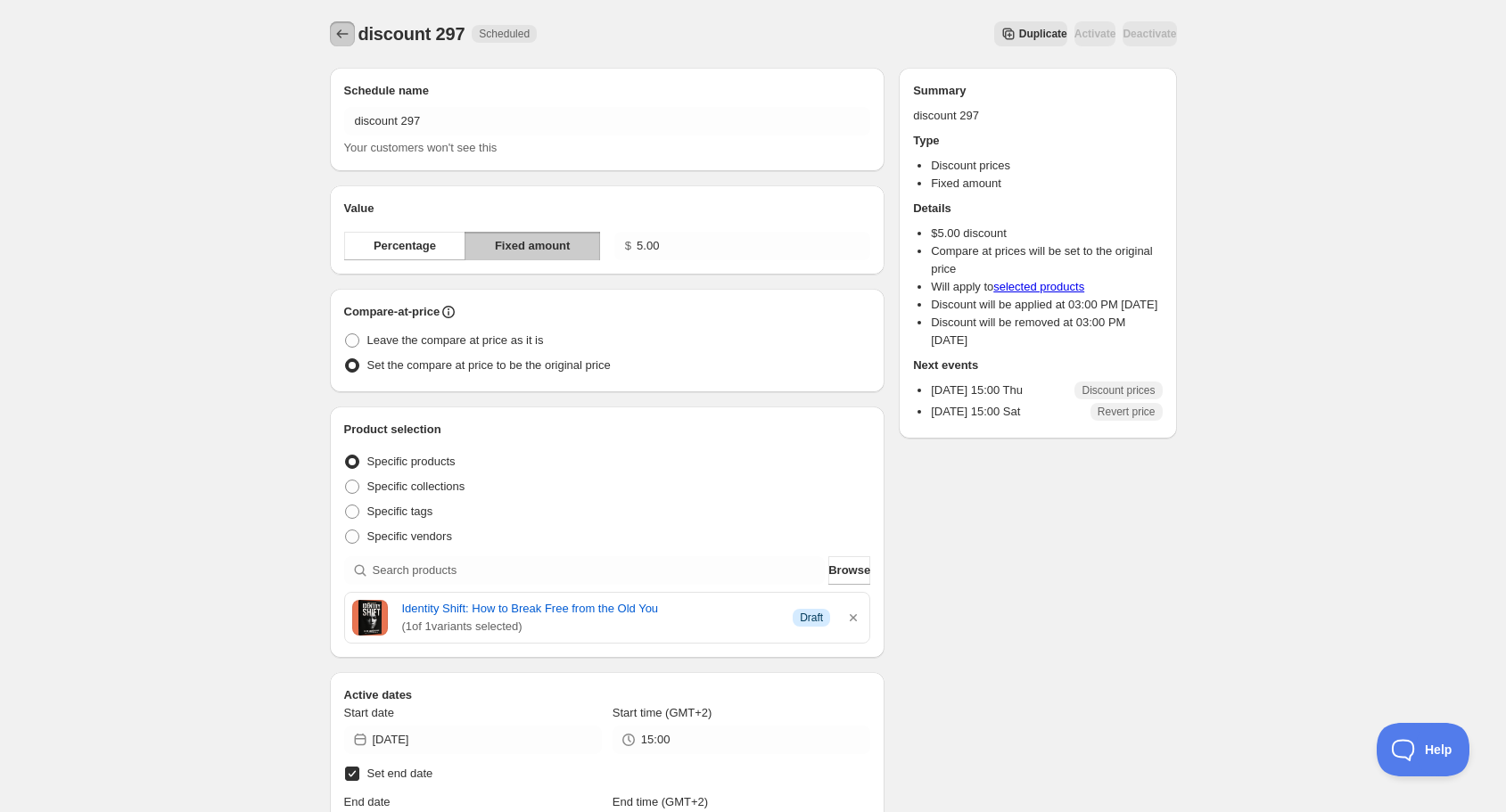
click at [335, 33] on icon "Schedules" at bounding box center [342, 34] width 18 height 18
